Goal: Task Accomplishment & Management: Complete application form

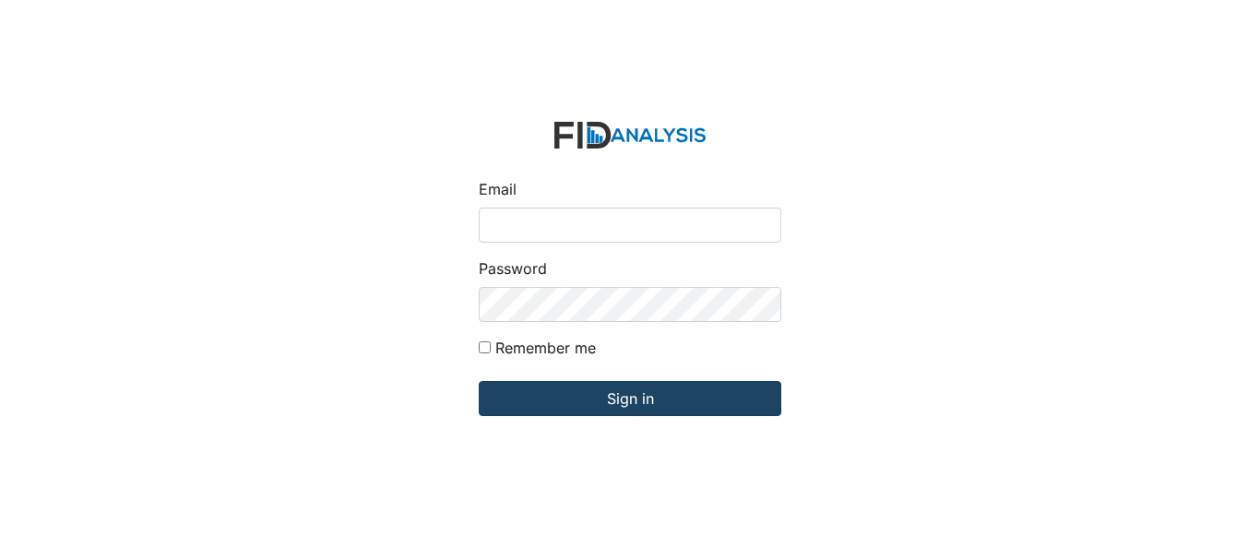
type input "[EMAIL_ADDRESS][DOMAIN_NAME]"
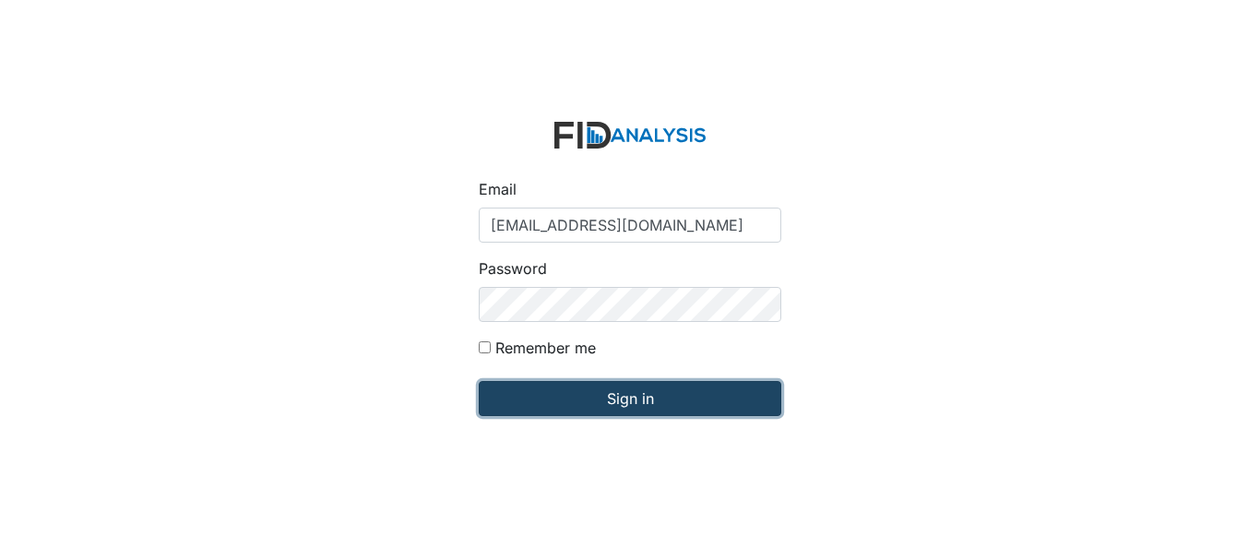
click at [604, 387] on input "Sign in" at bounding box center [630, 398] width 303 height 35
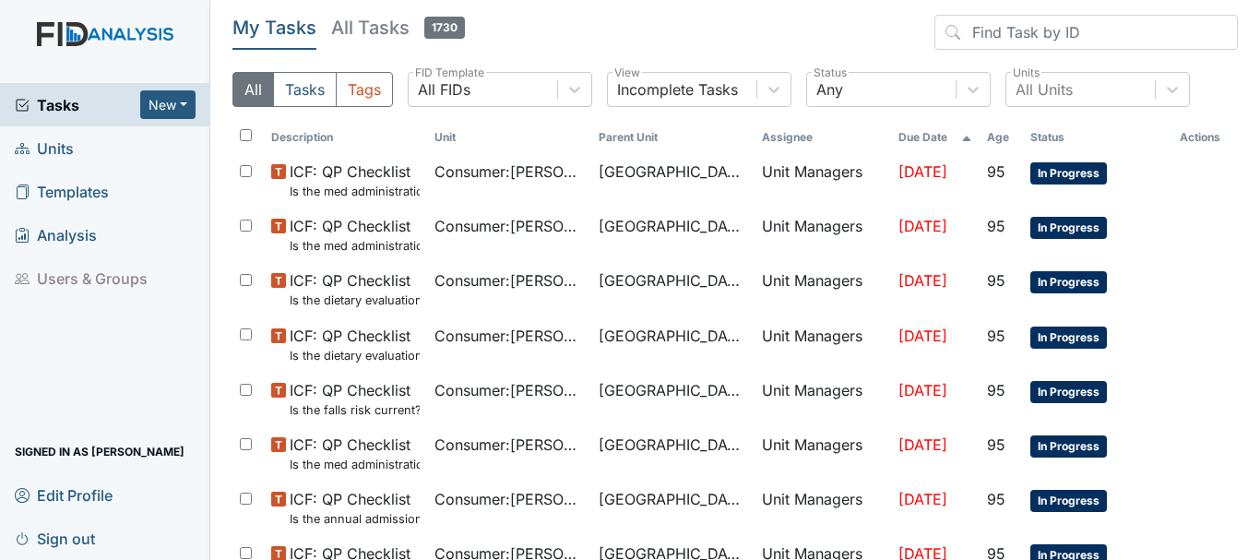
click at [81, 147] on link "Units" at bounding box center [105, 147] width 210 height 43
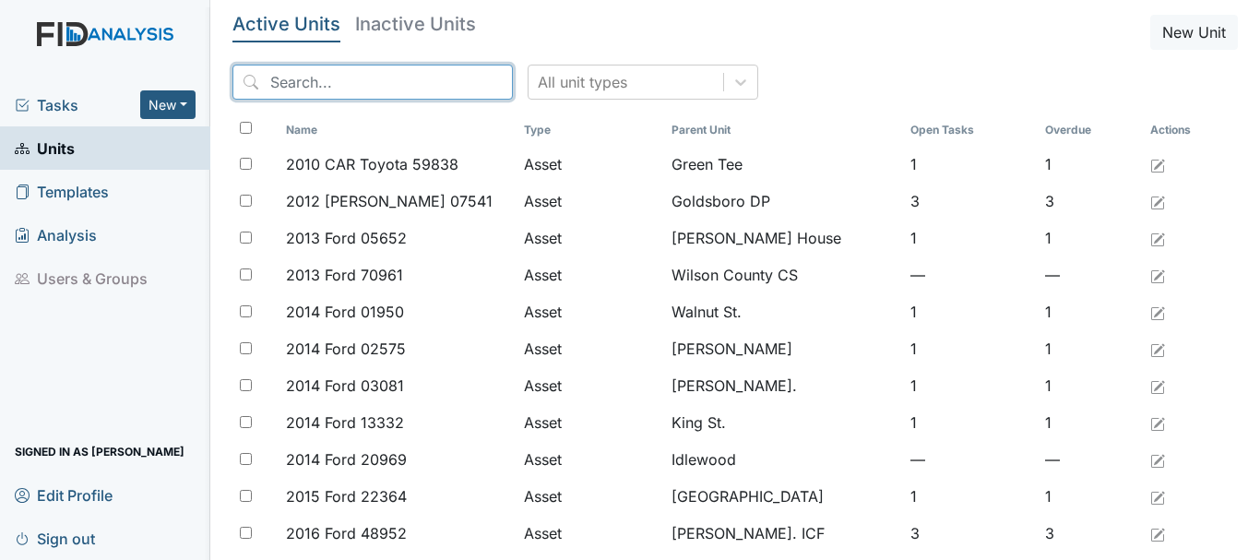
click at [305, 73] on input "search" at bounding box center [372, 82] width 280 height 35
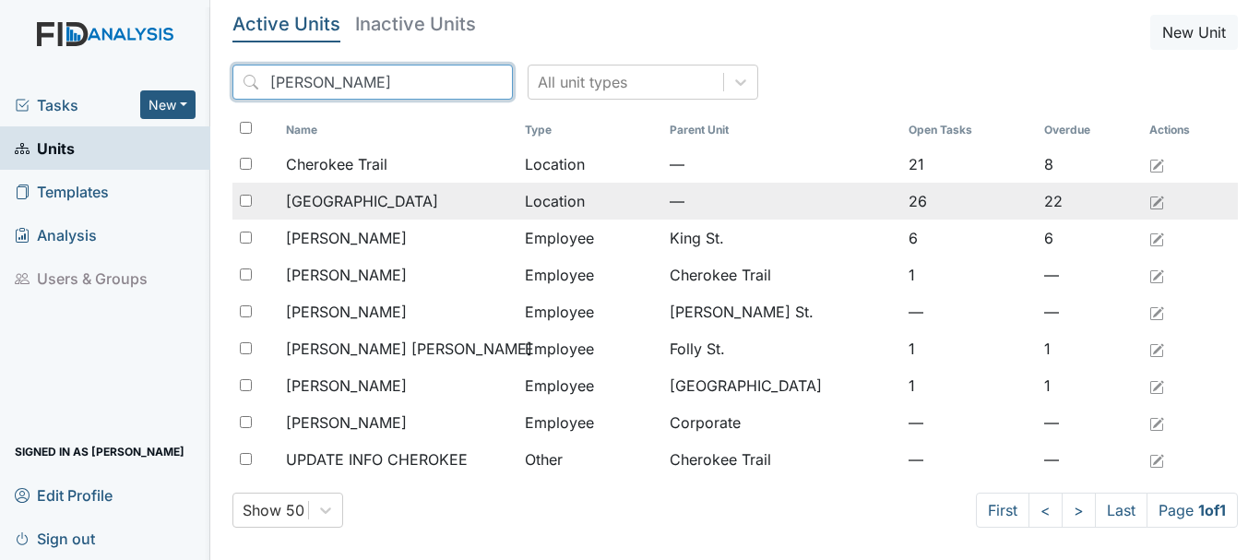
type input "cher"
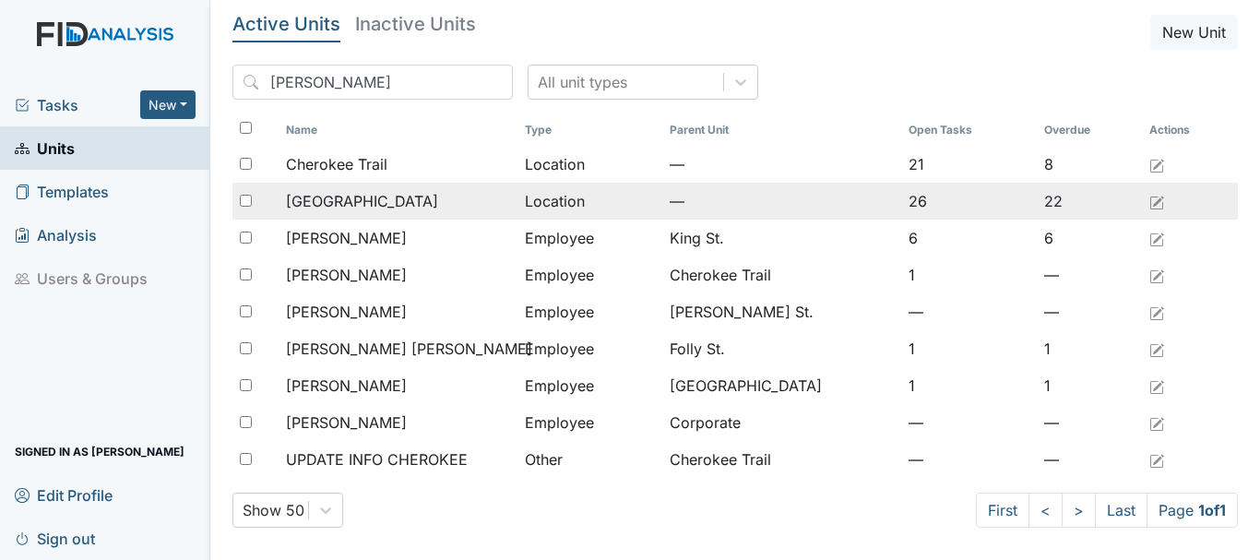
click at [338, 202] on span "[GEOGRAPHIC_DATA]" at bounding box center [362, 201] width 152 height 22
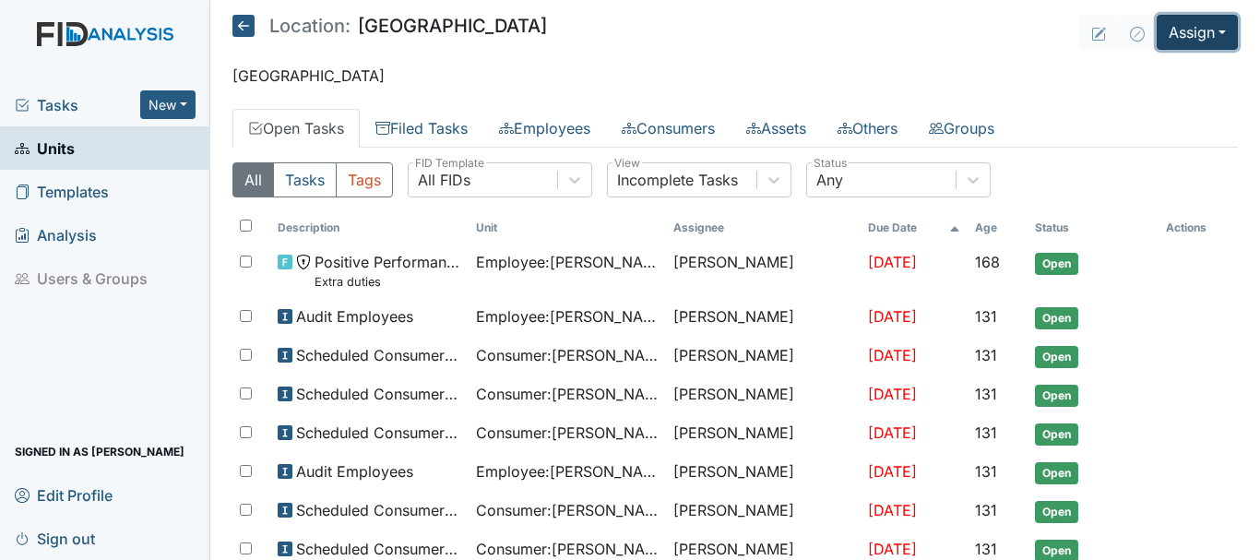
click at [1172, 33] on button "Assign" at bounding box center [1197, 32] width 81 height 35
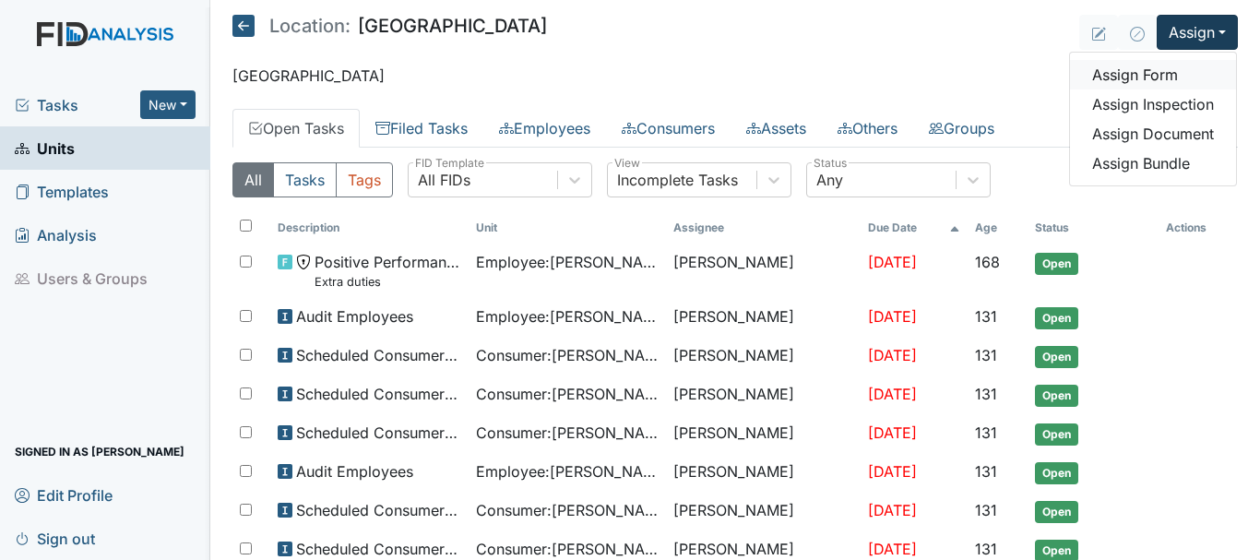
click at [1121, 77] on link "Assign Form" at bounding box center [1153, 75] width 166 height 30
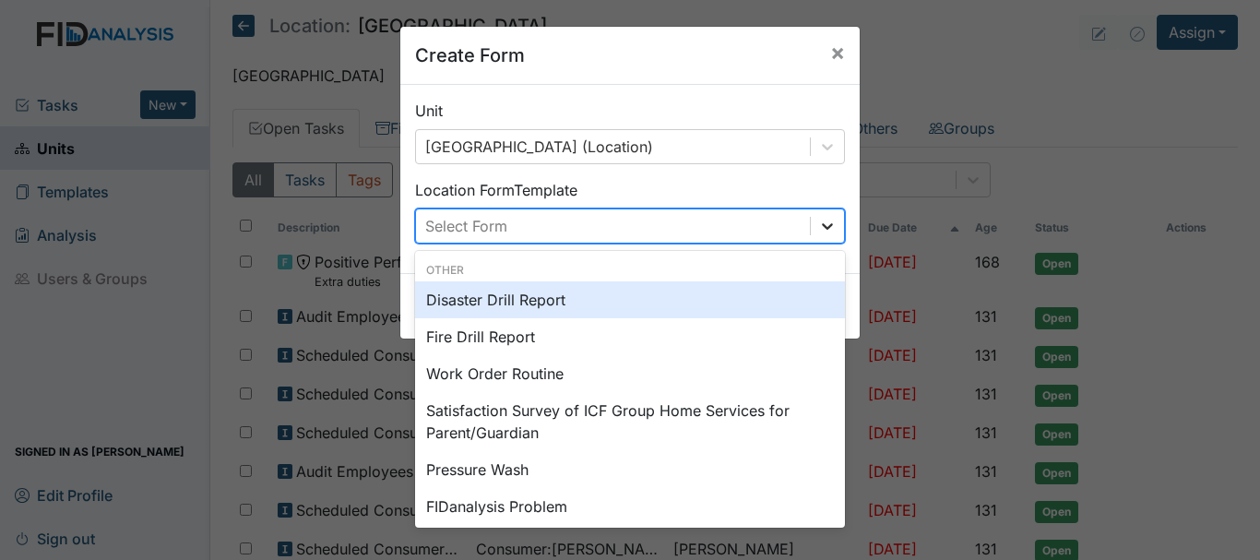
click at [822, 225] on icon at bounding box center [827, 226] width 18 height 18
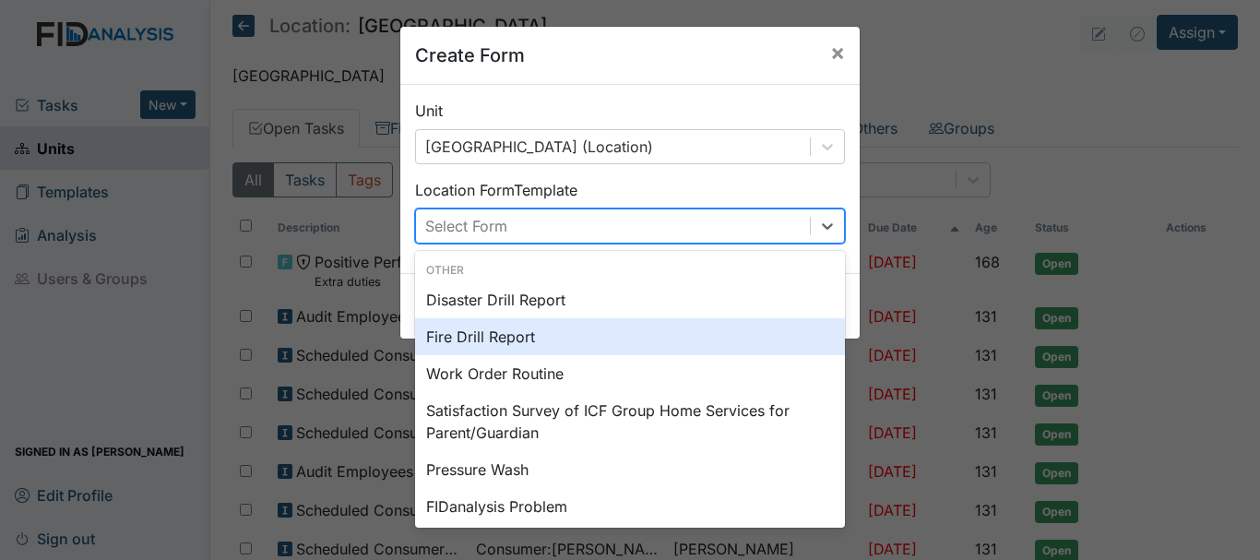
click at [547, 339] on div "Fire Drill Report" at bounding box center [630, 336] width 430 height 37
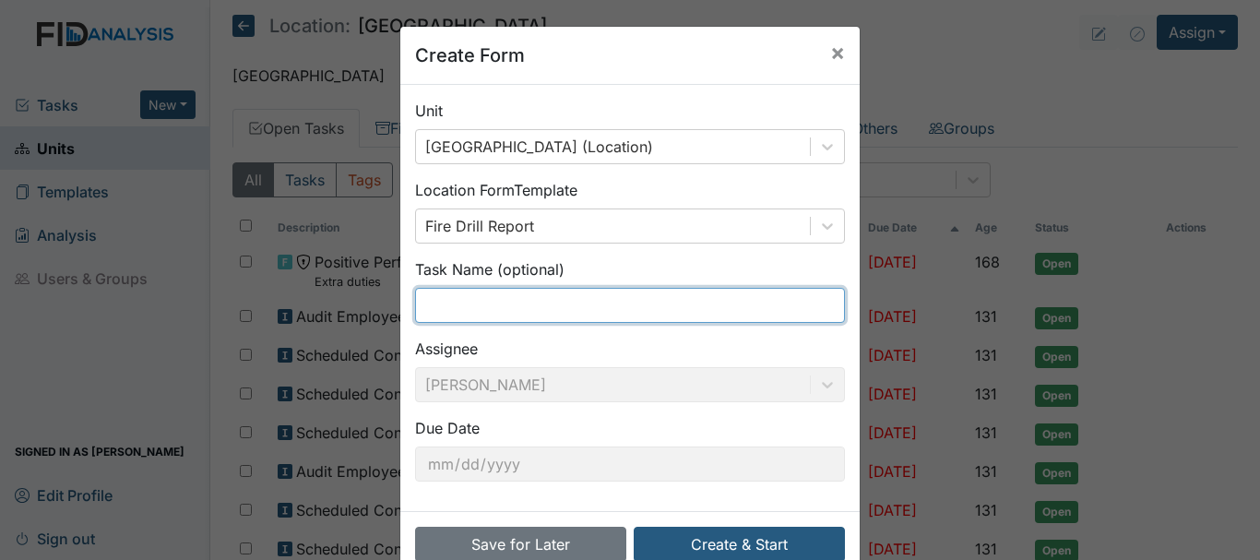
click at [547, 314] on input "text" at bounding box center [630, 305] width 430 height 35
type input "3 shift fire drill"
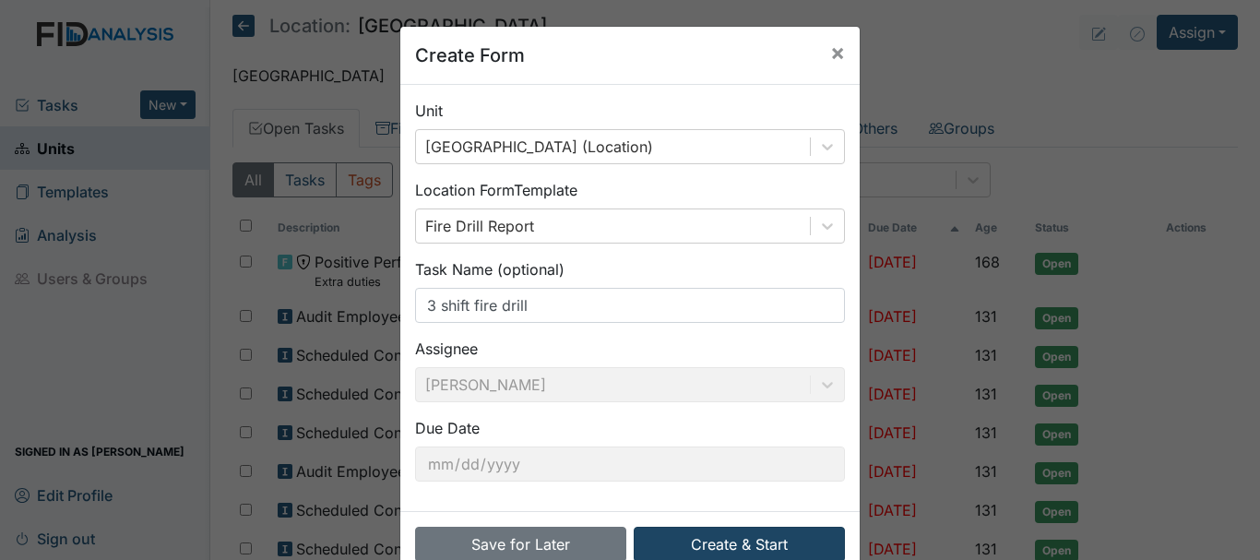
click at [708, 548] on button "Create & Start" at bounding box center [739, 544] width 211 height 35
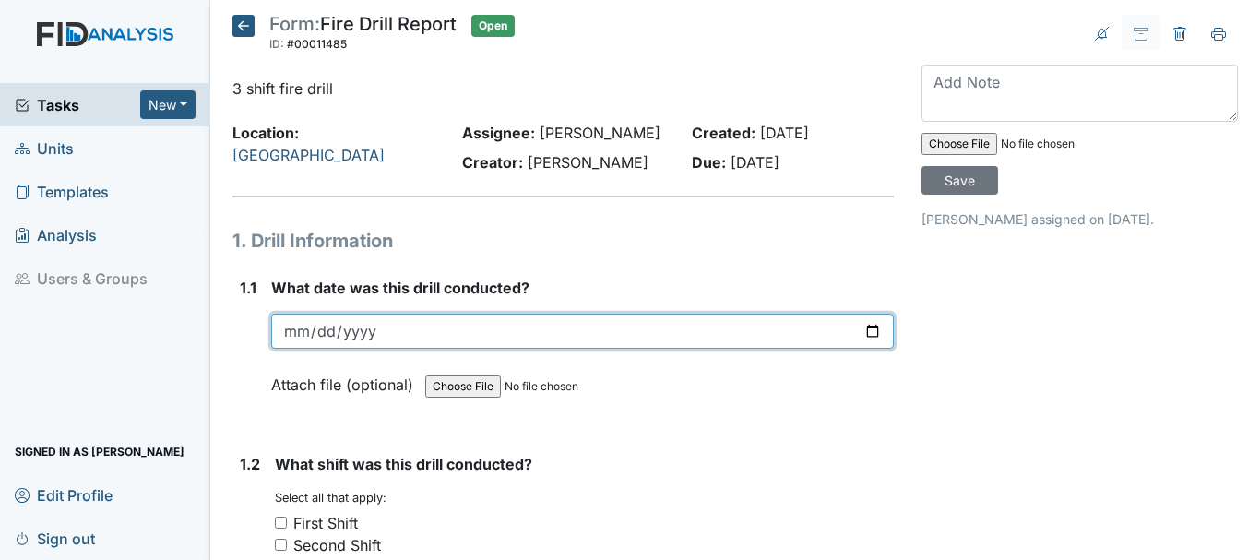
click at [355, 338] on input "date" at bounding box center [582, 331] width 623 height 35
click at [295, 334] on input "date" at bounding box center [582, 331] width 623 height 35
type input "2025-09-28"
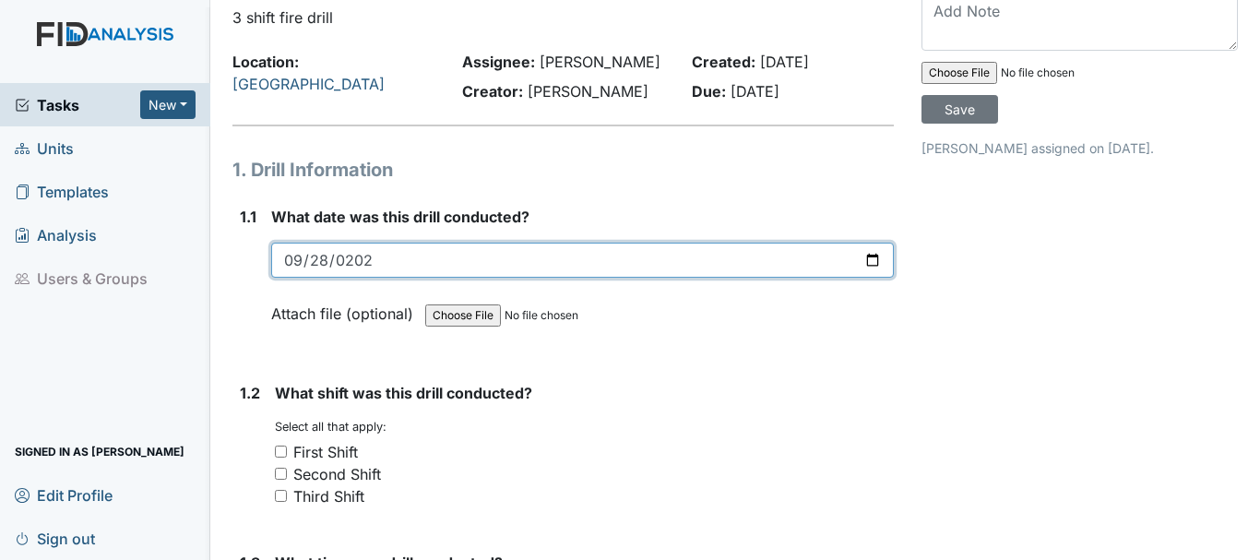
scroll to position [163, 0]
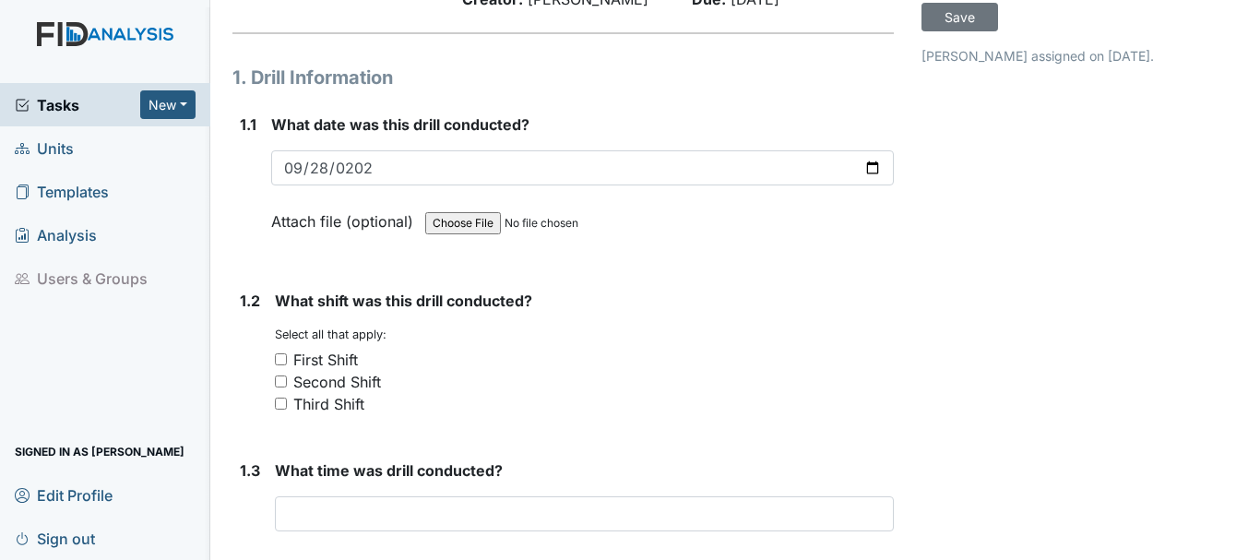
click at [281, 403] on input "Third Shift" at bounding box center [281, 404] width 12 height 12
checkbox input "true"
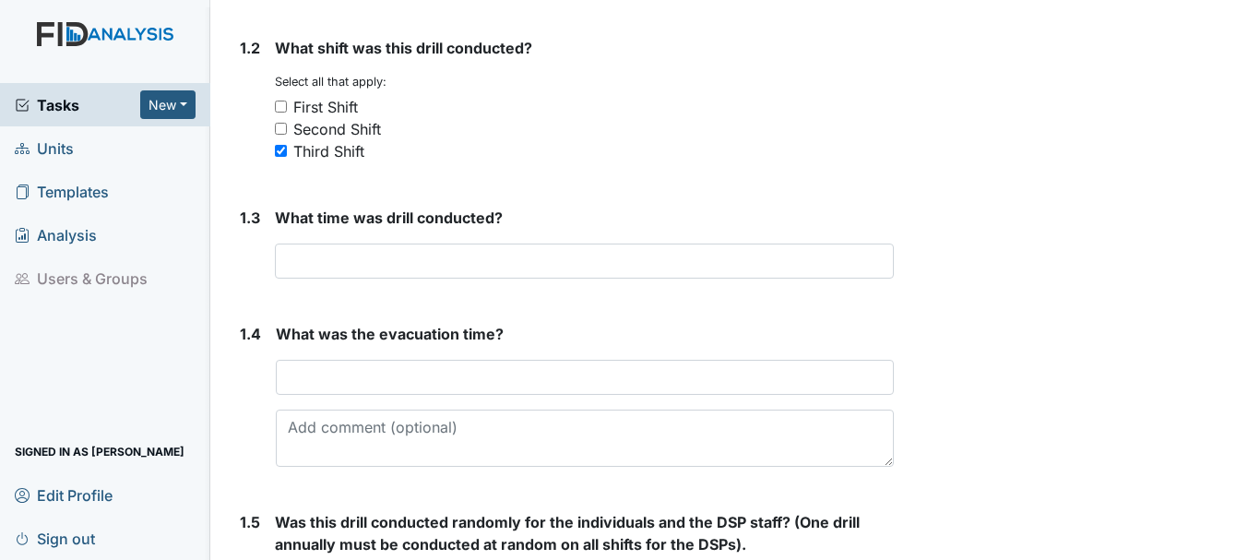
scroll to position [418, 0]
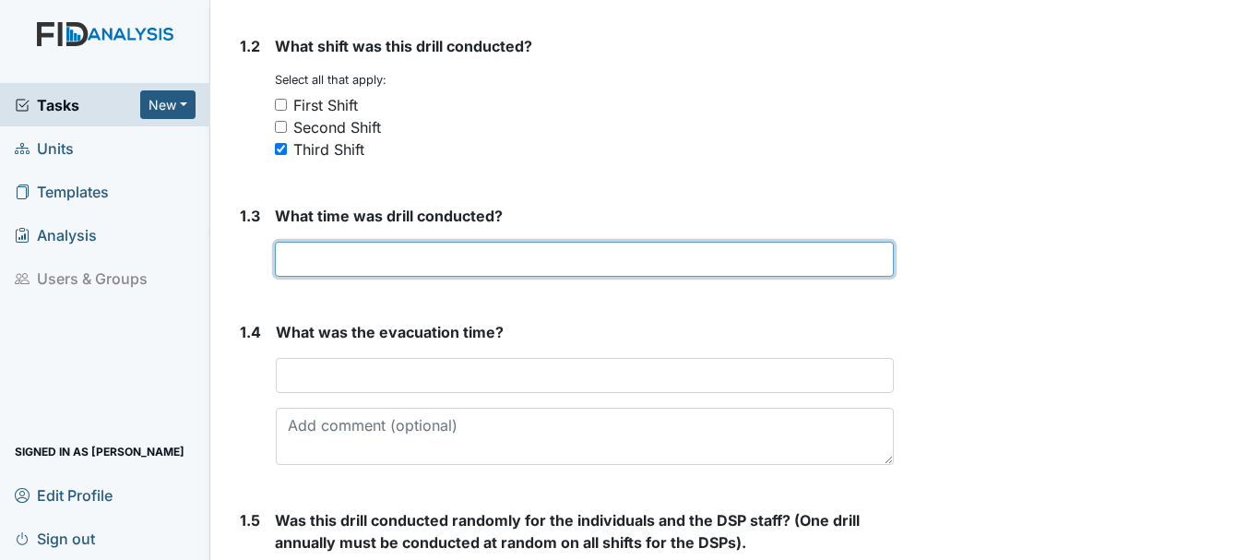
click at [367, 261] on input "text" at bounding box center [584, 259] width 619 height 35
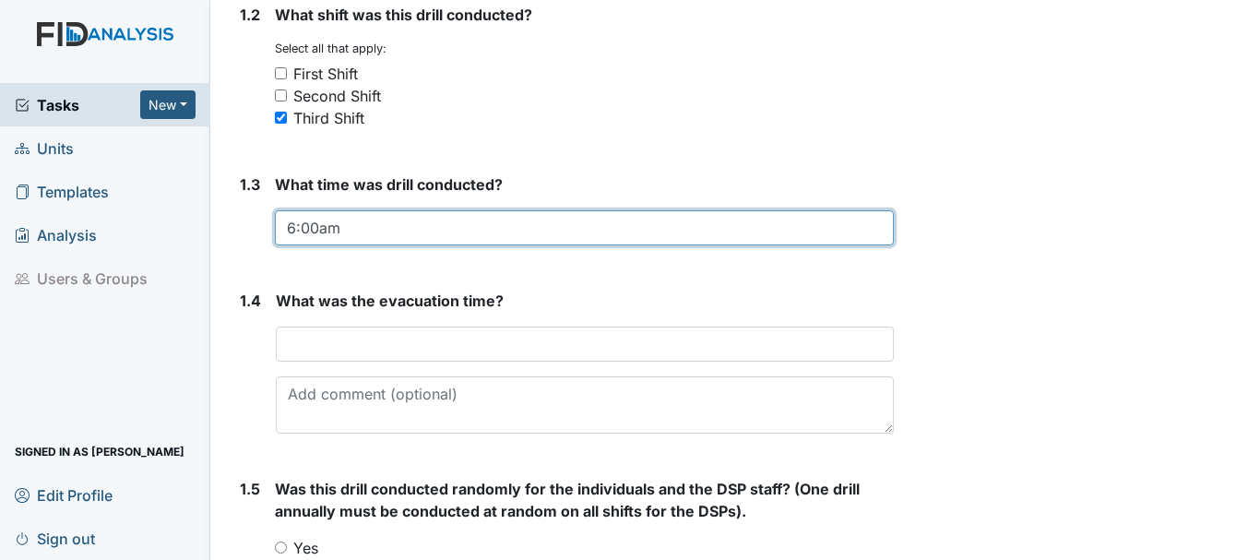
scroll to position [462, 0]
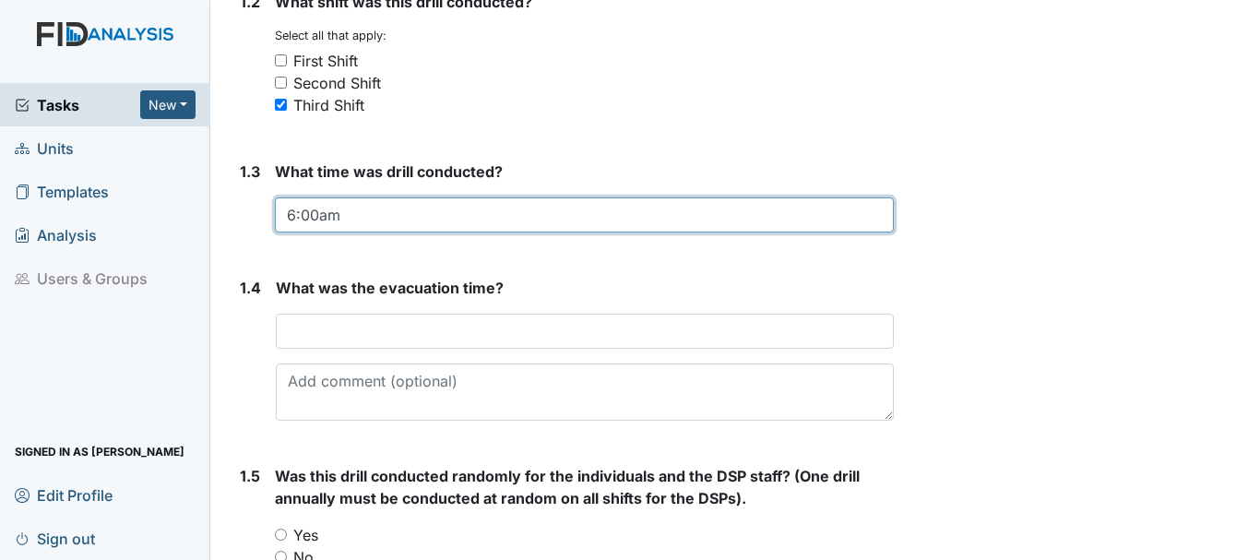
type input "6:00am"
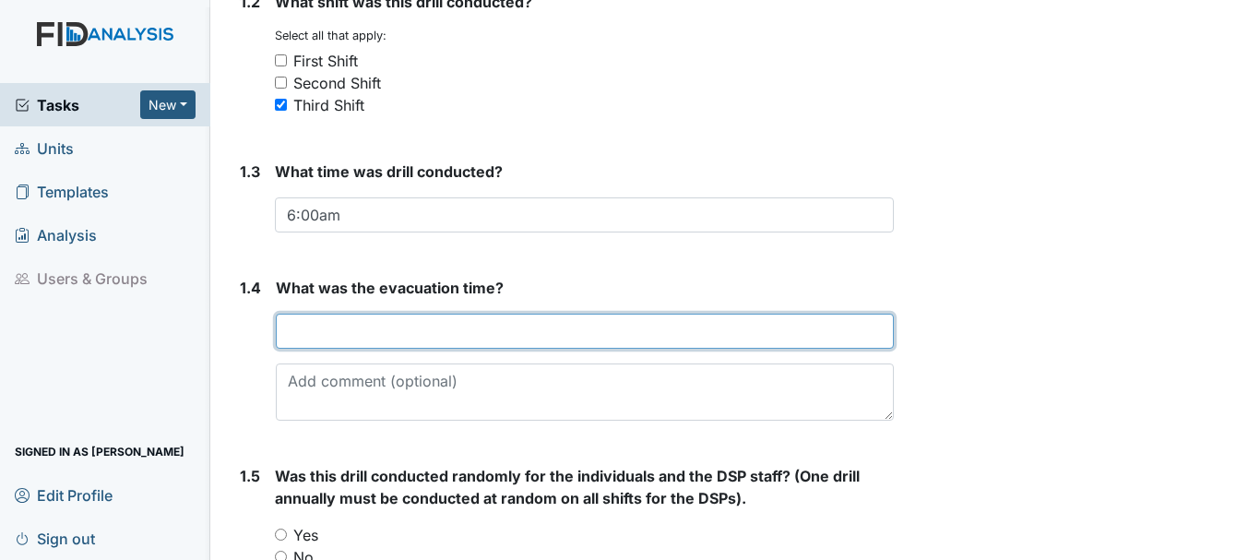
click at [425, 337] on input "text" at bounding box center [585, 331] width 618 height 35
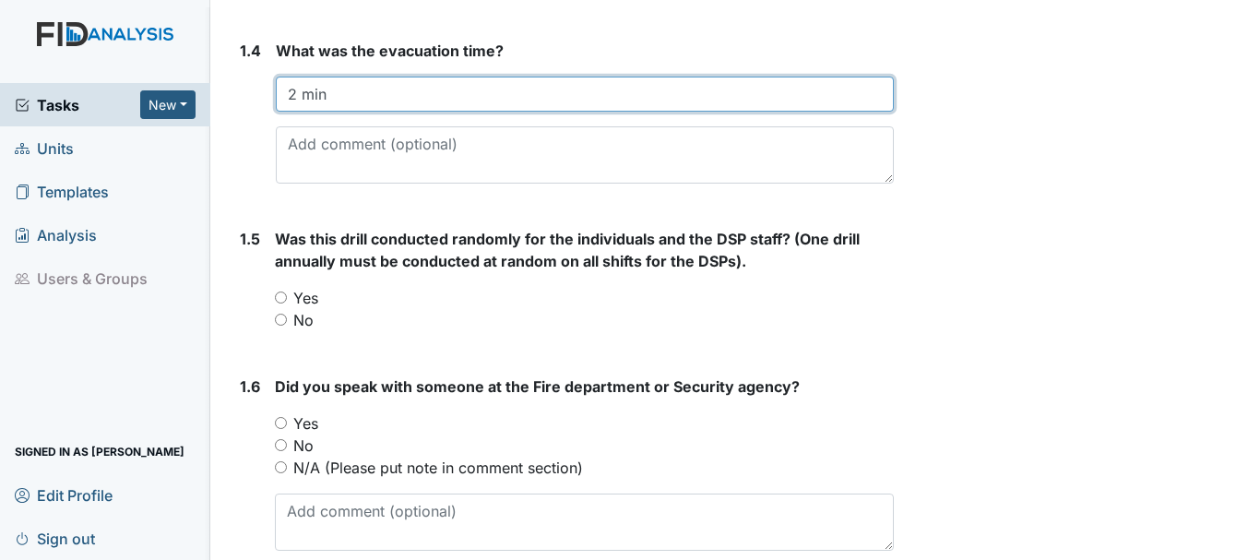
scroll to position [706, 0]
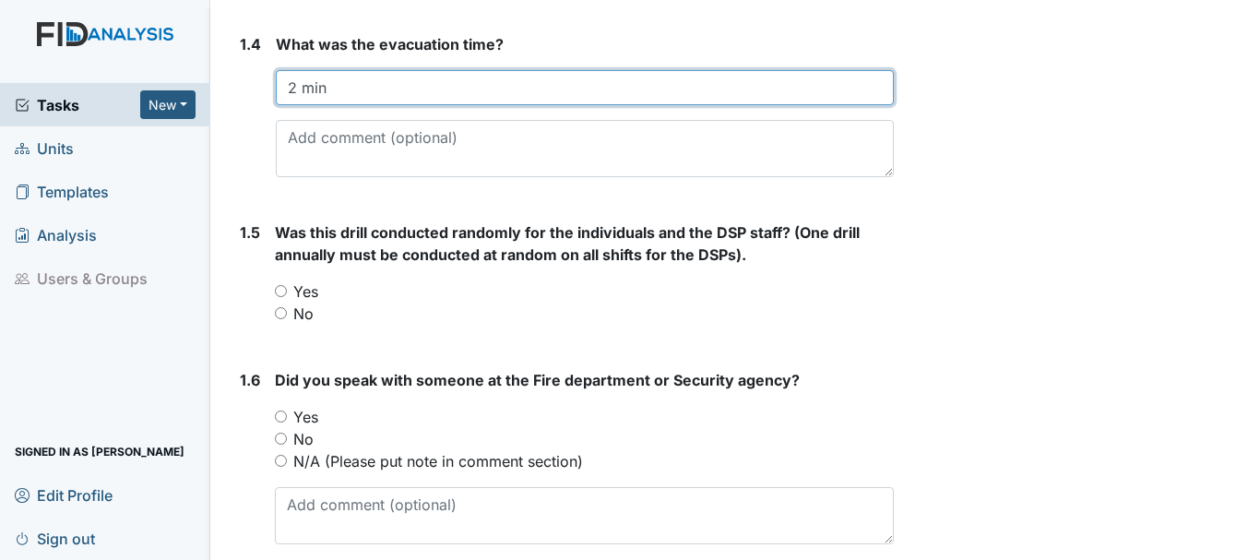
type input "2 min"
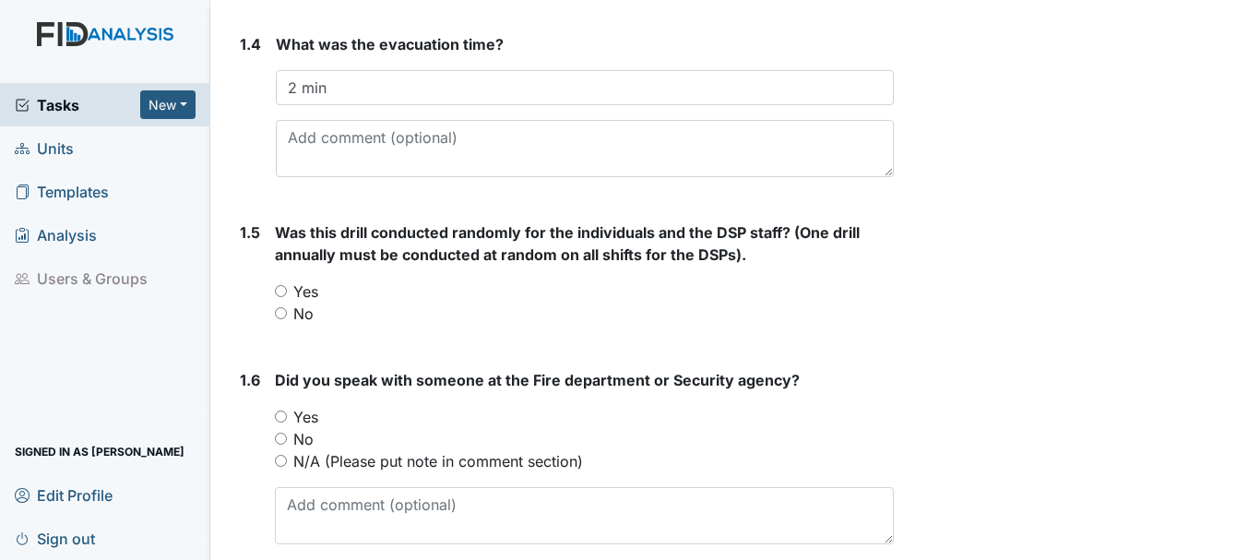
click at [280, 313] on input "No" at bounding box center [281, 313] width 12 height 12
radio input "true"
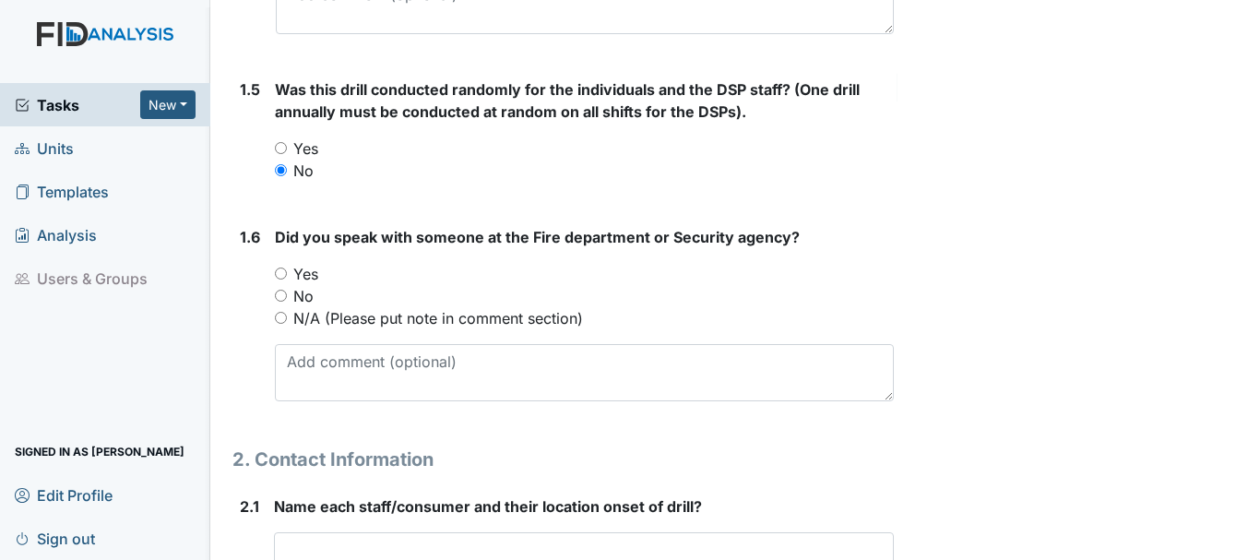
scroll to position [854, 0]
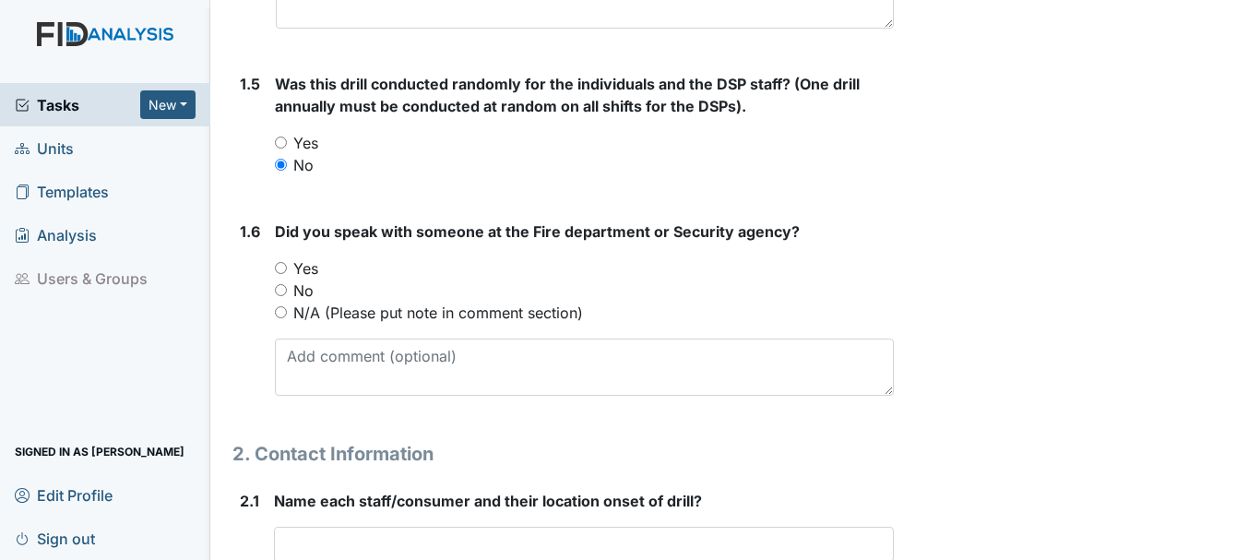
click at [278, 313] on input "N/A (Please put note in comment section)" at bounding box center [281, 312] width 12 height 12
radio input "true"
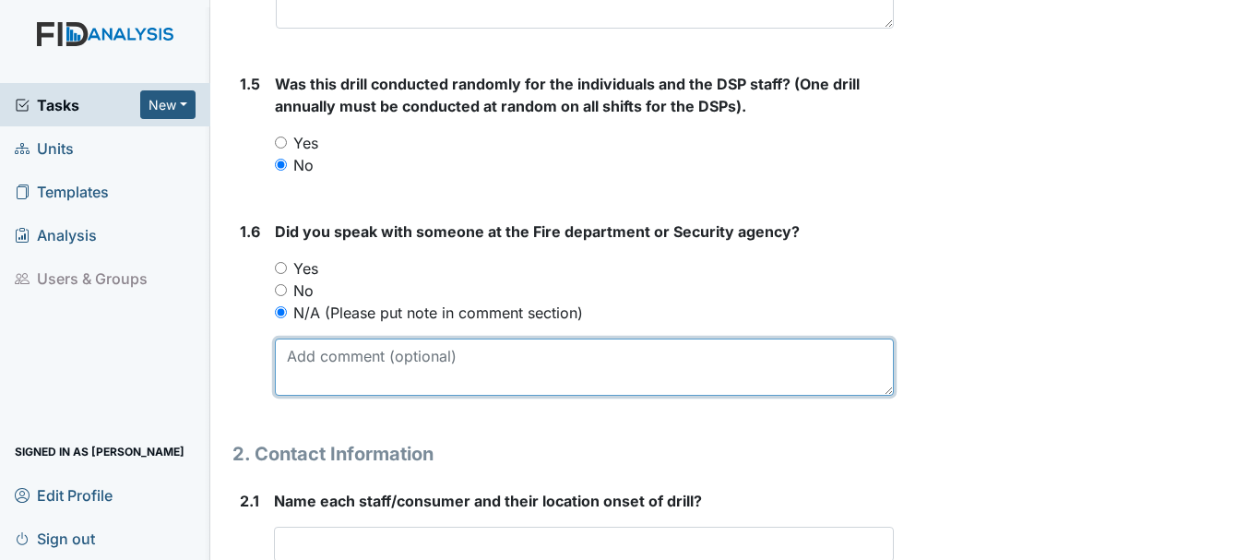
click at [365, 360] on textarea at bounding box center [584, 367] width 619 height 57
type textarea "q"
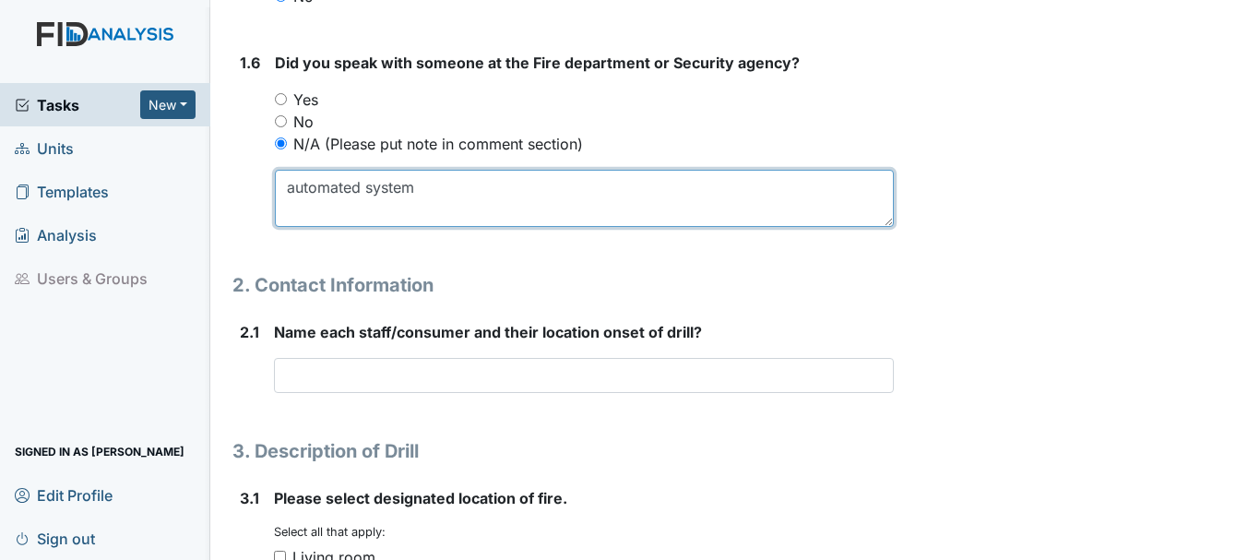
scroll to position [1027, 0]
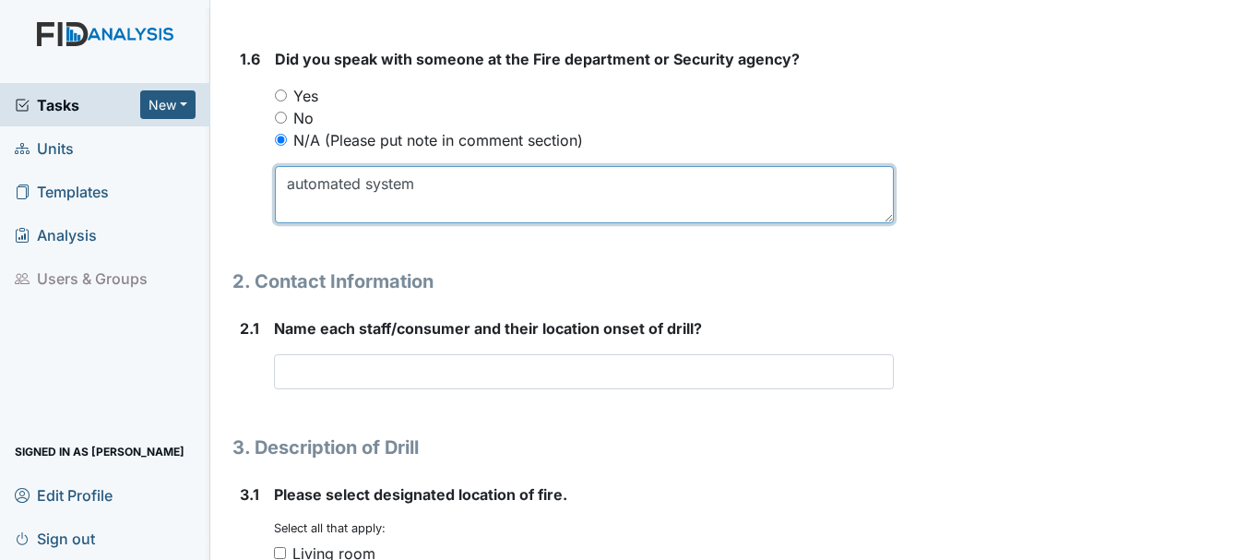
type textarea "automated system"
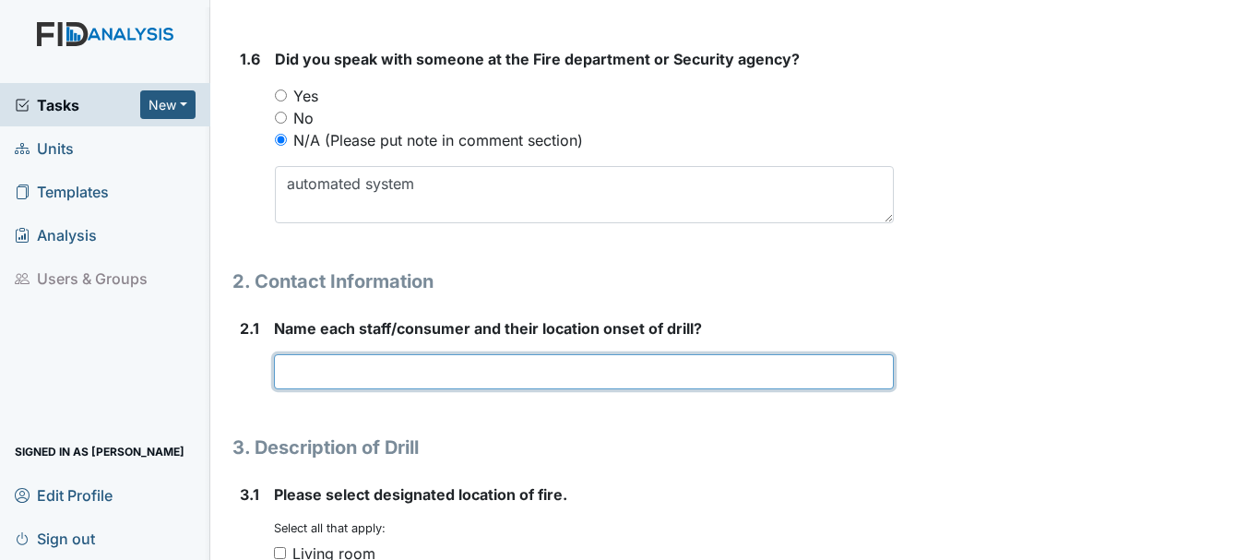
click at [287, 376] on input "text" at bounding box center [584, 371] width 620 height 35
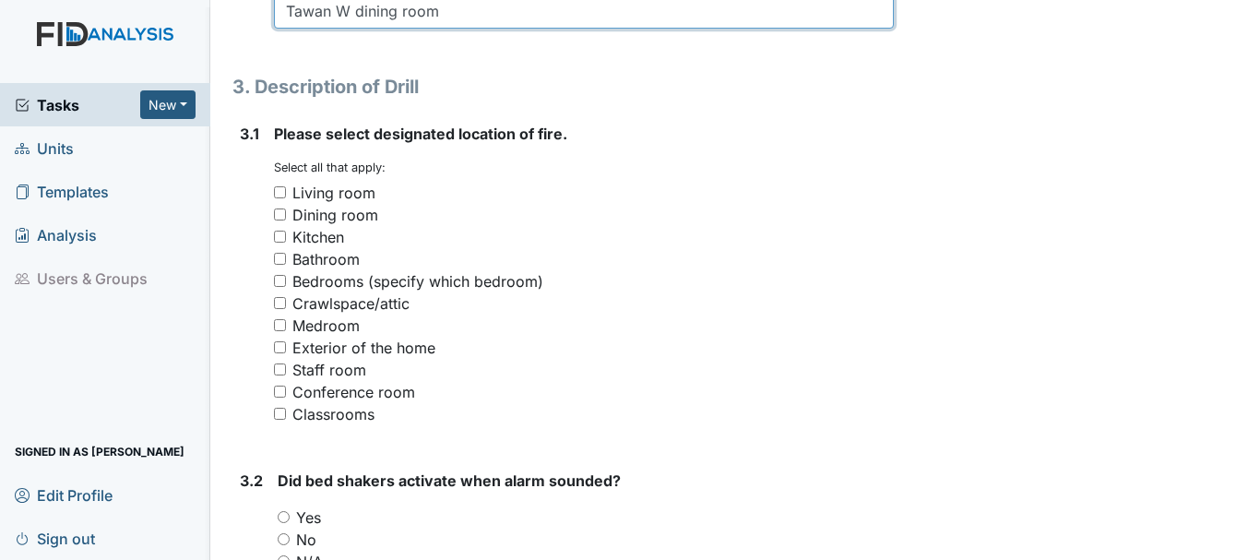
scroll to position [1388, 0]
type input "Tawan W dining room"
click at [280, 303] on input "Crawlspace/attic" at bounding box center [280, 302] width 12 height 12
checkbox input "true"
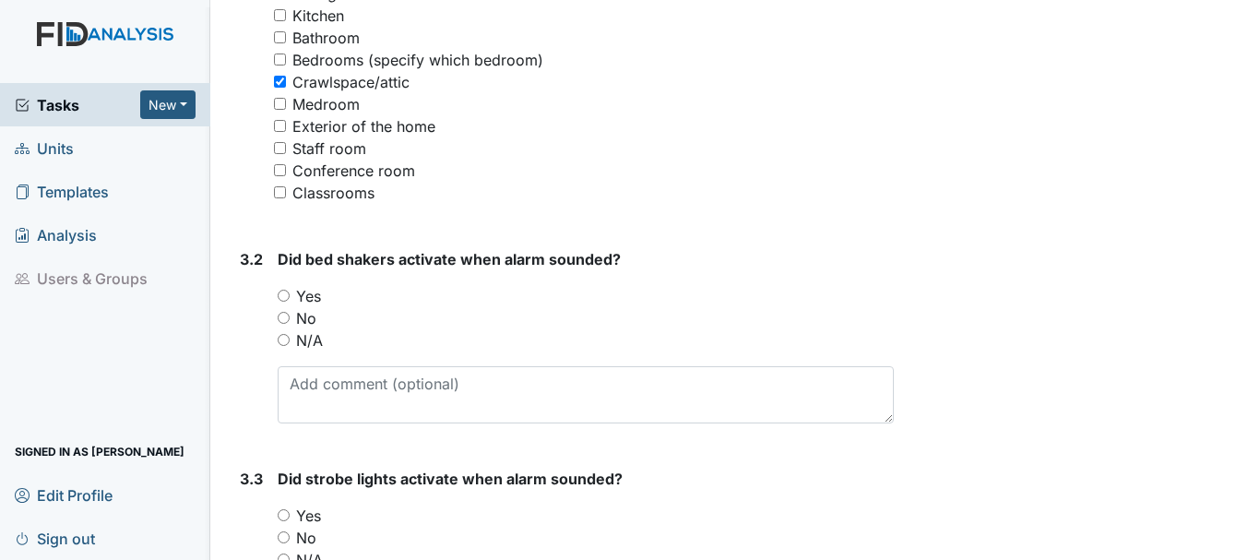
scroll to position [1617, 0]
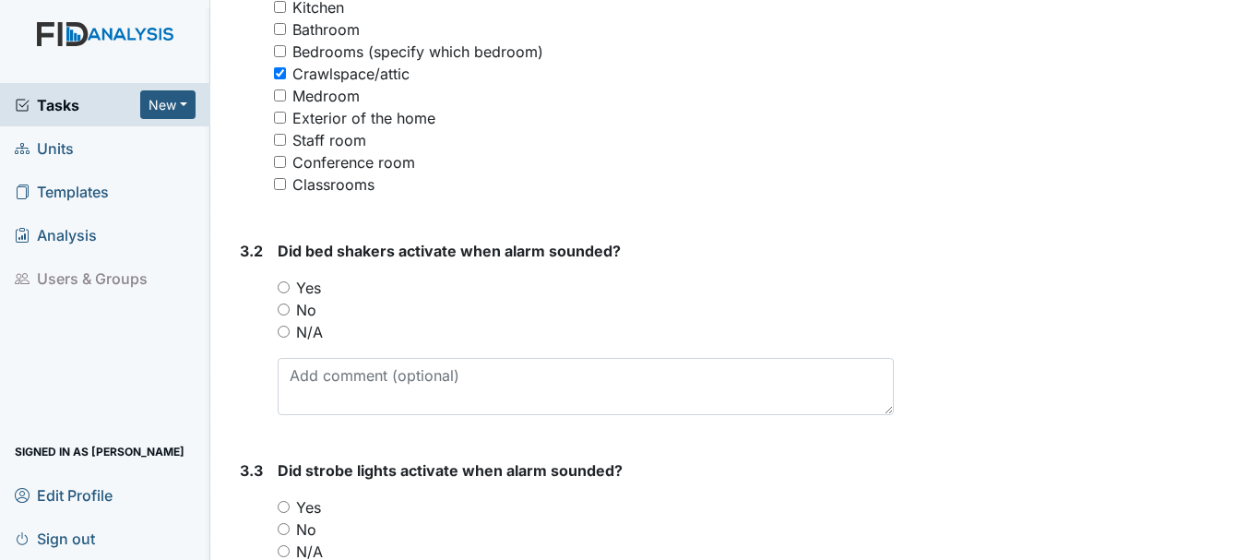
click at [280, 327] on input "N/A" at bounding box center [284, 332] width 12 height 12
radio input "true"
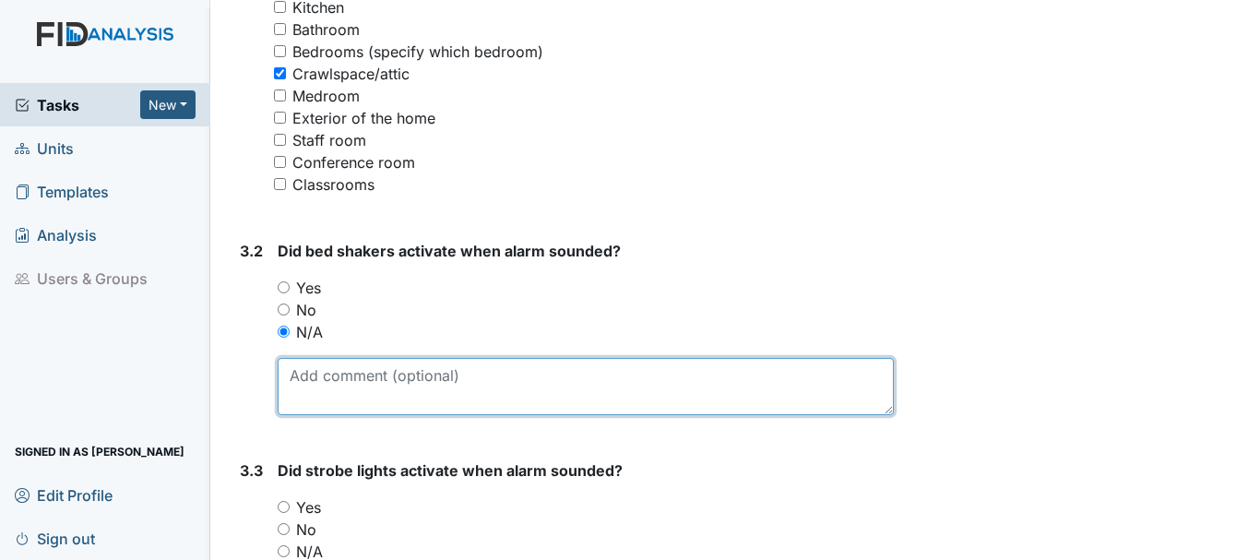
click at [361, 383] on textarea at bounding box center [586, 386] width 616 height 57
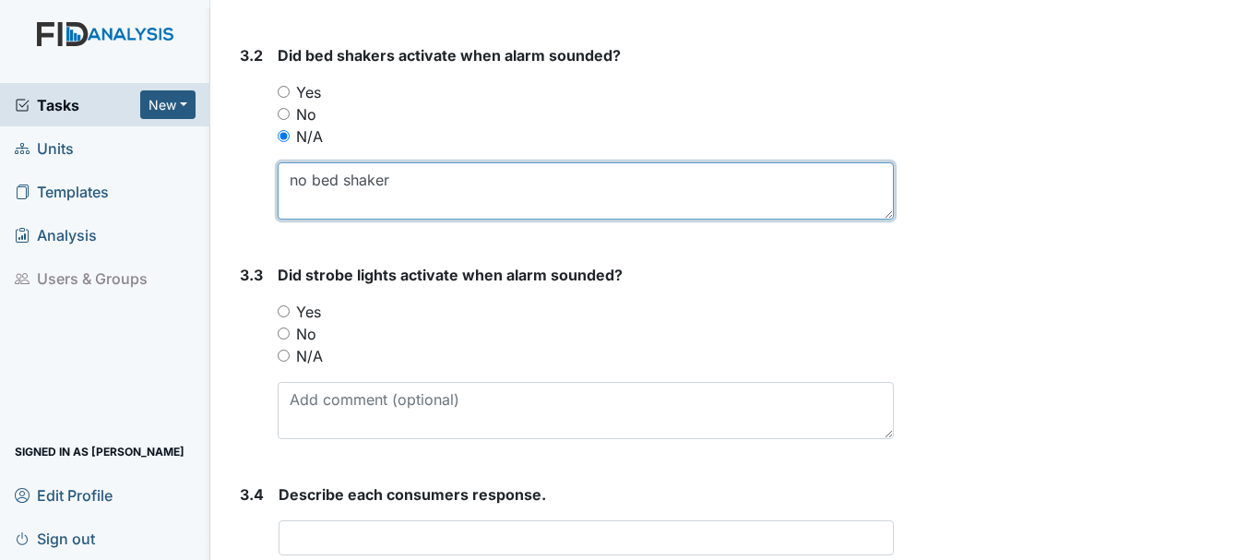
scroll to position [1815, 0]
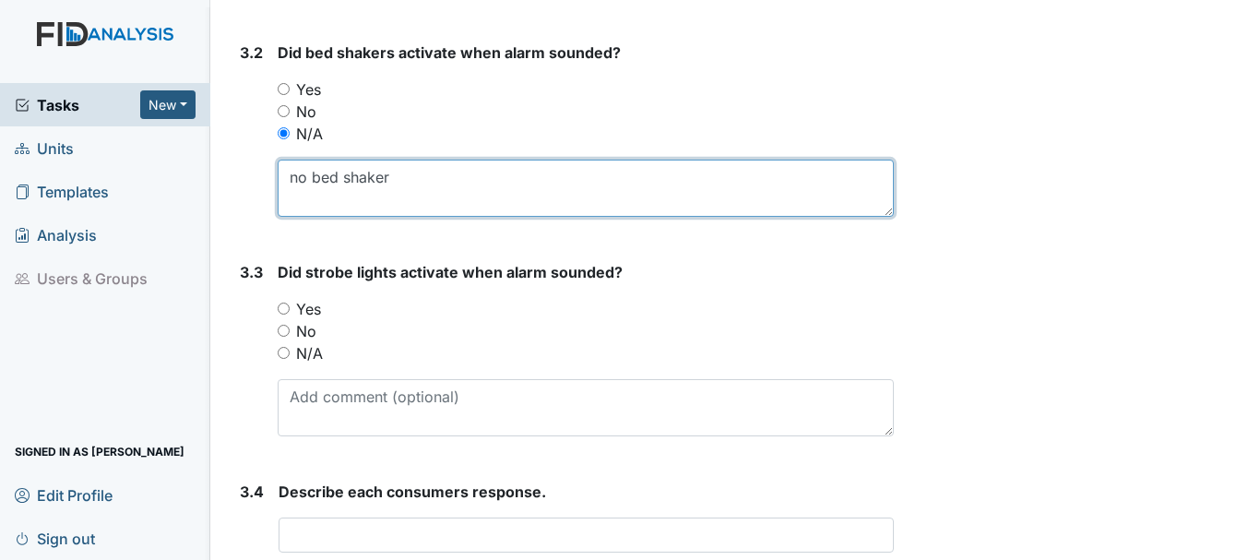
type textarea "no bed shaker"
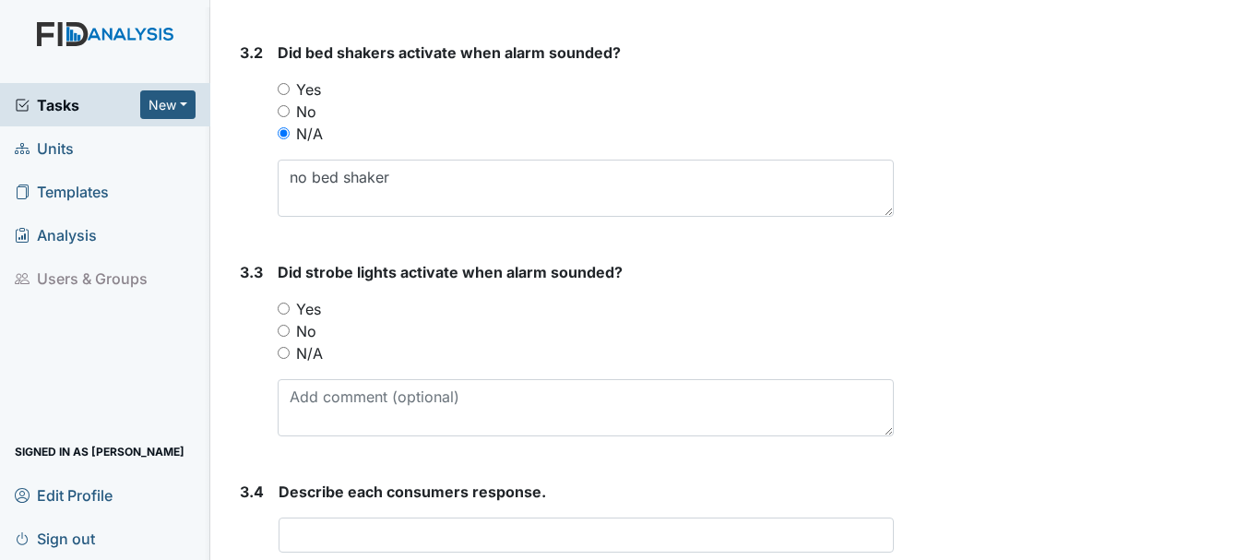
click at [281, 325] on input "No" at bounding box center [284, 331] width 12 height 12
radio input "true"
click at [283, 306] on input "Yes" at bounding box center [284, 309] width 12 height 12
radio input "true"
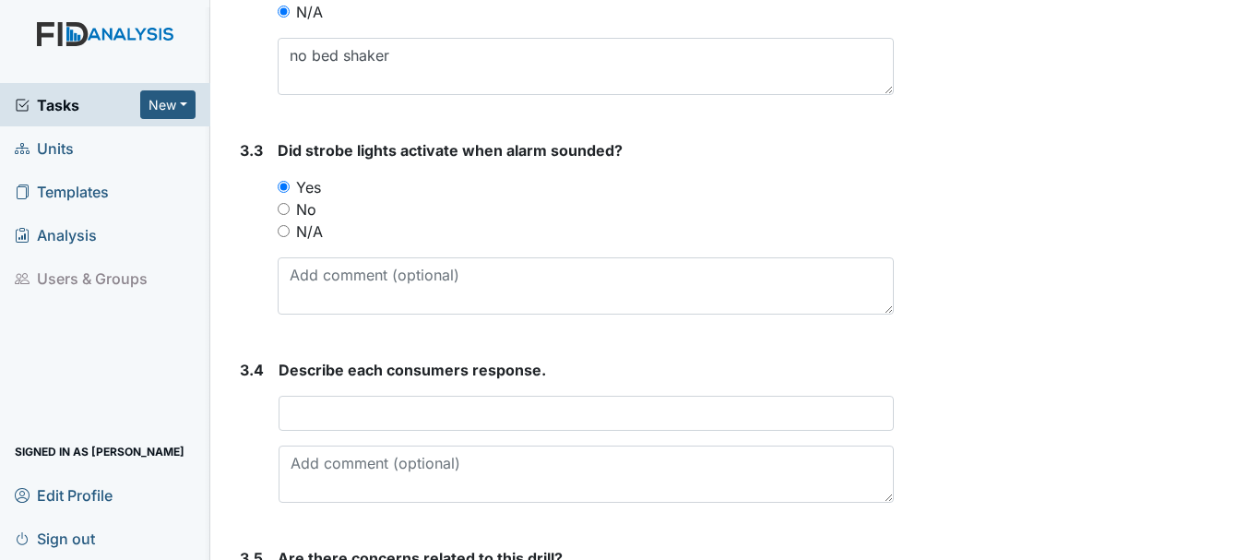
scroll to position [2050, 0]
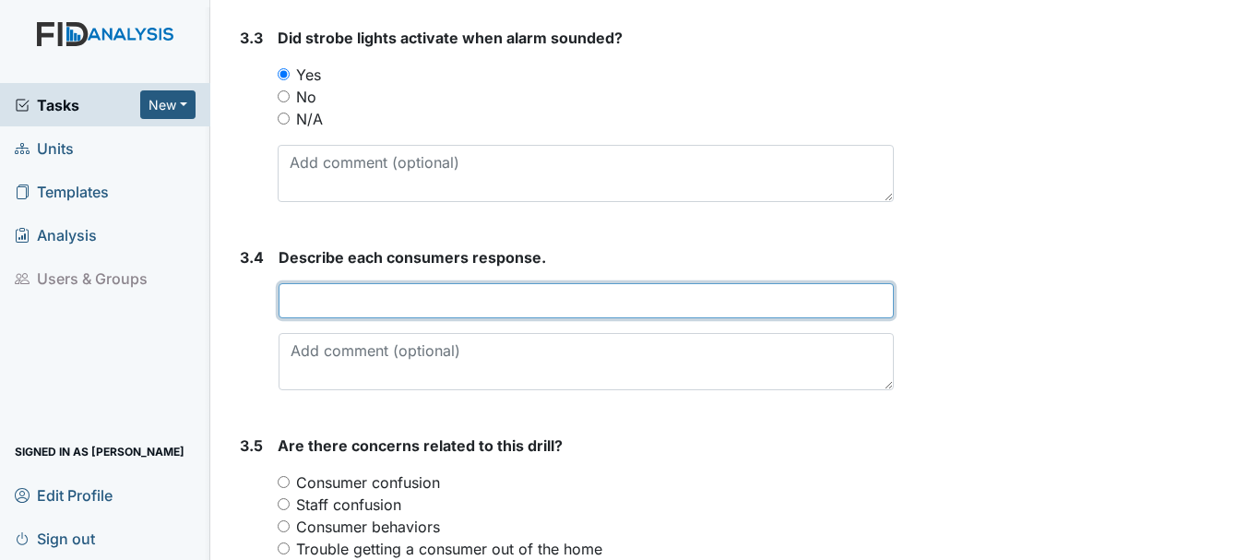
click at [407, 309] on input "text" at bounding box center [586, 300] width 615 height 35
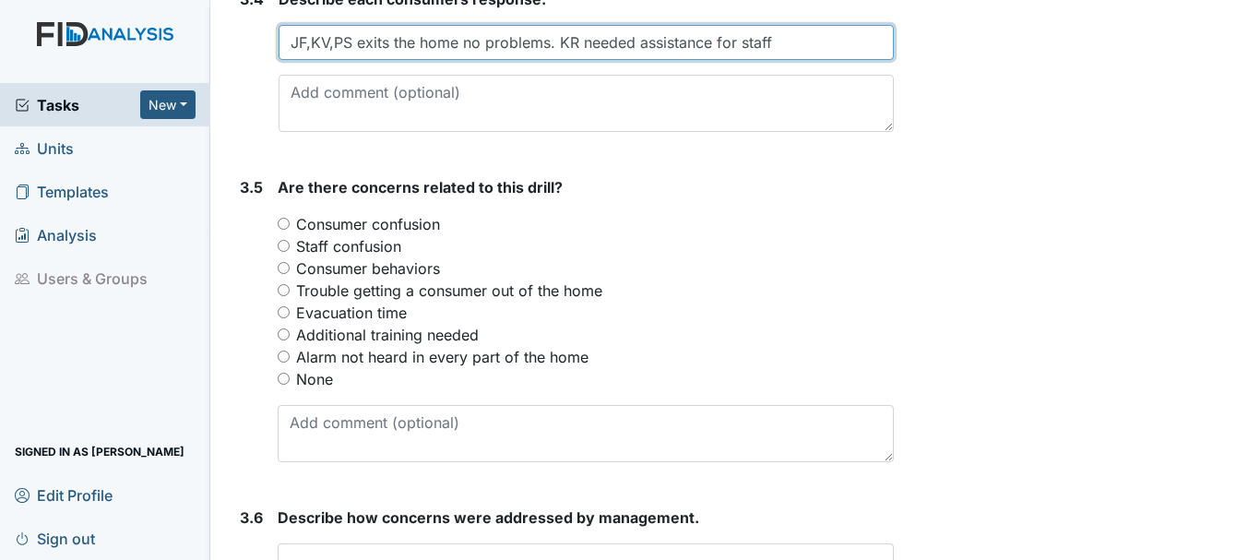
scroll to position [2309, 0]
type input "JF,KV,PS exits the home no problems. KR needed assistance for staff"
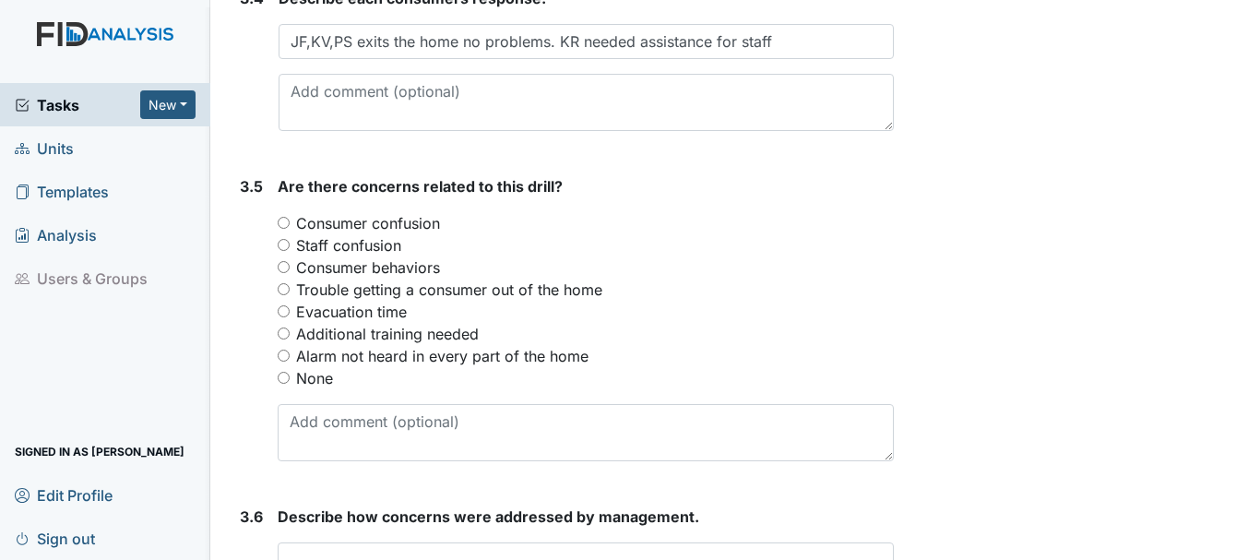
click at [283, 381] on input "None" at bounding box center [284, 378] width 12 height 12
radio input "true"
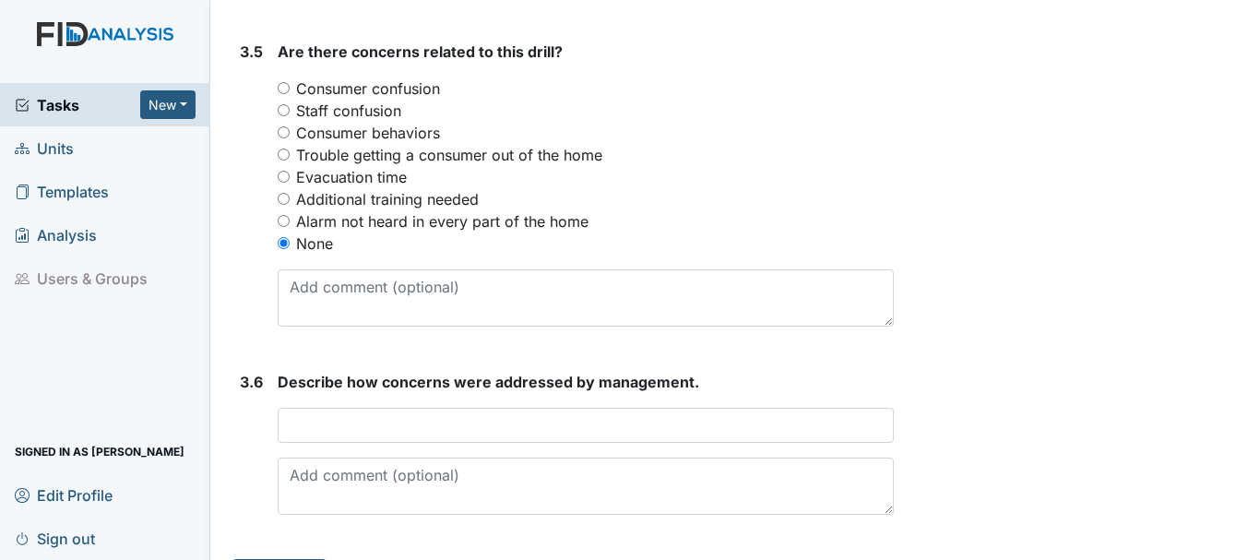
scroll to position [2493, 0]
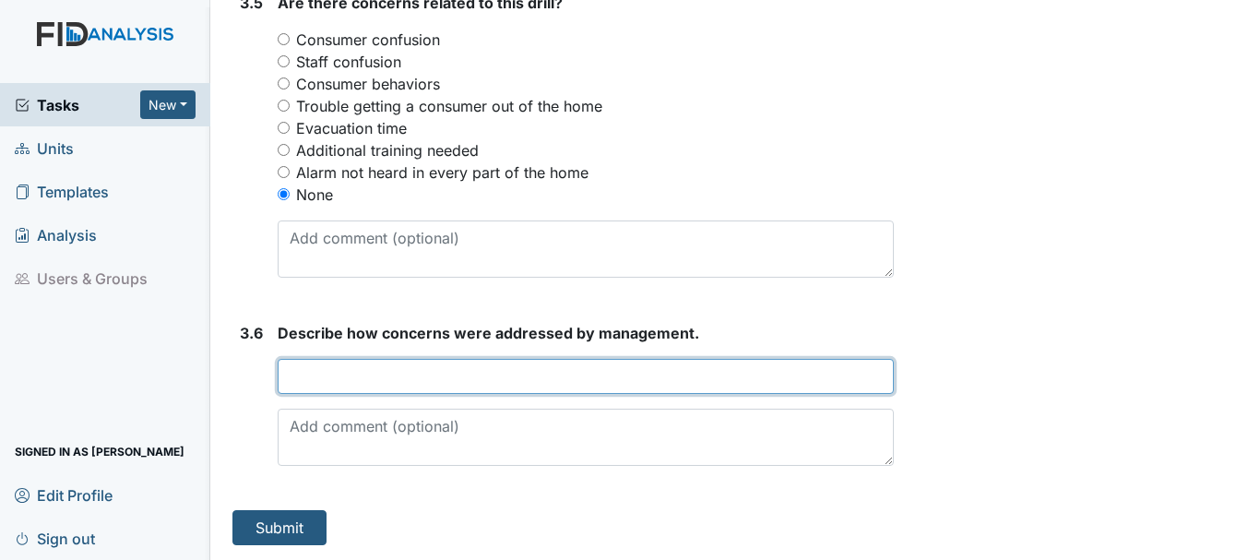
click at [408, 384] on input "text" at bounding box center [586, 376] width 616 height 35
type input "none to be addressed"
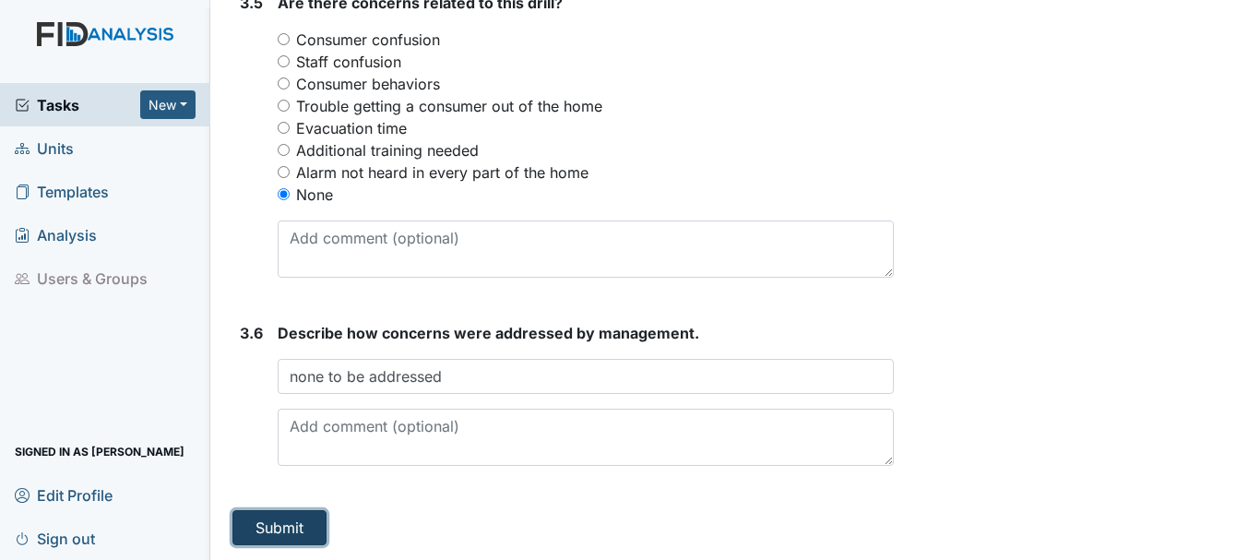
click at [284, 534] on button "Submit" at bounding box center [279, 527] width 94 height 35
